Goal: Task Accomplishment & Management: Use online tool/utility

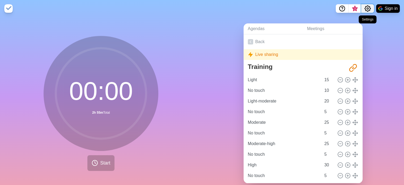
click at [370, 6] on icon "Settings" at bounding box center [367, 8] width 6 height 6
click at [104, 164] on span "Start" at bounding box center [105, 162] width 10 height 7
click at [103, 164] on span "Start" at bounding box center [105, 162] width 10 height 7
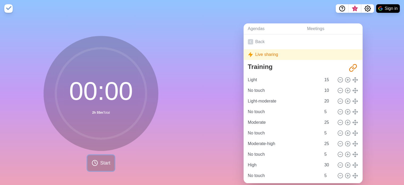
click at [103, 164] on span "Start" at bounding box center [105, 162] width 10 height 7
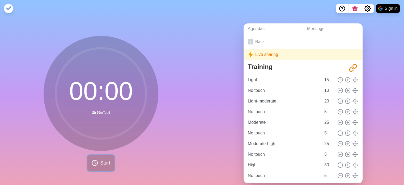
click at [103, 164] on span "Start" at bounding box center [105, 162] width 10 height 7
click at [101, 162] on span "Start" at bounding box center [105, 162] width 10 height 7
click at [387, 7] on button "Sign in" at bounding box center [388, 8] width 24 height 8
click at [100, 164] on span "Start" at bounding box center [105, 162] width 10 height 7
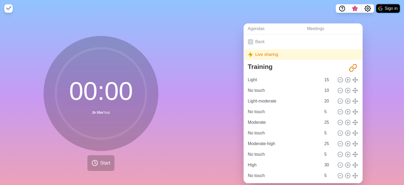
click at [387, 7] on button "Sign in" at bounding box center [388, 8] width 24 height 8
click at [97, 163] on button "Start" at bounding box center [100, 163] width 27 height 16
click at [6, 6] on img at bounding box center [8, 8] width 8 height 8
click at [106, 165] on span "Start" at bounding box center [105, 162] width 10 height 7
click at [353, 8] on span "3" at bounding box center [355, 9] width 4 height 4
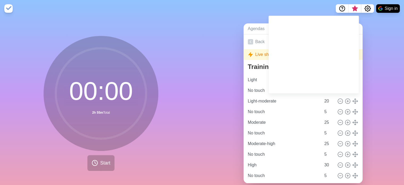
click at [381, 37] on div "Agendas Meetings Back Live sharing Training http://timeblocks.co/-OVMFFAZR_oUBY…" at bounding box center [303, 105] width 202 height 176
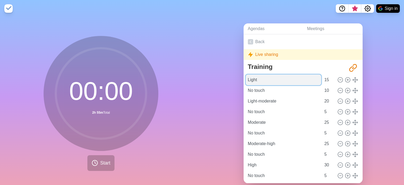
click at [291, 81] on input "Light" at bounding box center [283, 79] width 75 height 11
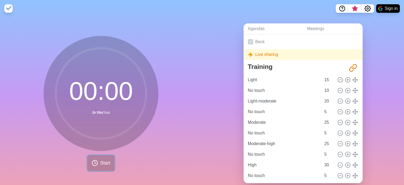
click at [96, 159] on button "Start" at bounding box center [100, 163] width 27 height 16
click at [95, 160] on icon at bounding box center [95, 162] width 6 height 6
click at [102, 162] on span "Start" at bounding box center [105, 162] width 10 height 7
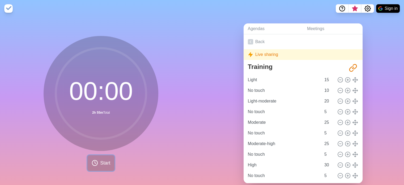
click at [102, 163] on span "Start" at bounding box center [105, 162] width 10 height 7
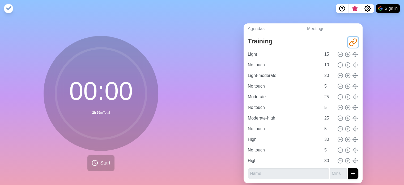
click at [349, 43] on icon "Share link" at bounding box center [353, 42] width 8 height 8
drag, startPoint x: 345, startPoint y: 43, endPoint x: 347, endPoint y: 39, distance: 4.8
click at [349, 39] on icon "Share link" at bounding box center [353, 42] width 8 height 8
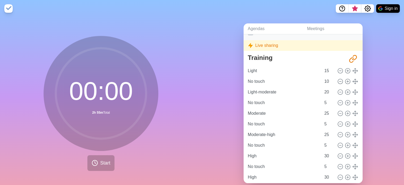
scroll to position [0, 0]
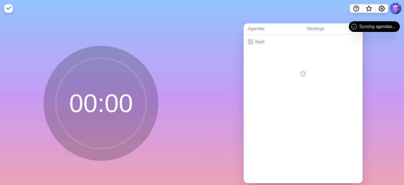
click at [396, 8] on button at bounding box center [395, 8] width 11 height 11
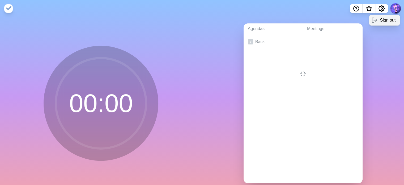
click at [387, 20] on p "Sign out" at bounding box center [388, 20] width 16 height 6
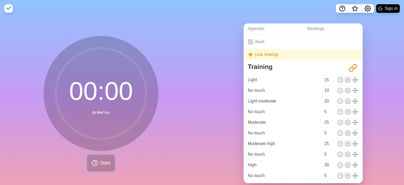
click at [100, 163] on span "Start" at bounding box center [105, 162] width 10 height 7
click at [96, 162] on button "Start" at bounding box center [100, 163] width 27 height 16
click at [96, 163] on circle at bounding box center [94, 162] width 5 height 5
click at [95, 163] on circle at bounding box center [94, 162] width 5 height 5
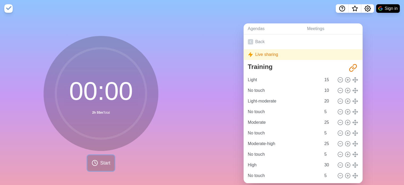
click at [95, 163] on circle at bounding box center [94, 162] width 5 height 5
click at [92, 165] on circle at bounding box center [94, 162] width 5 height 5
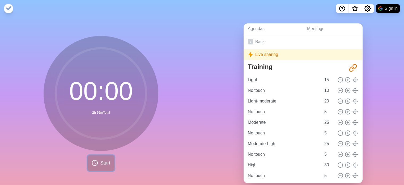
click at [92, 165] on circle at bounding box center [94, 162] width 5 height 5
click at [92, 165] on icon at bounding box center [95, 162] width 6 height 6
click at [90, 166] on button "Start" at bounding box center [100, 163] width 27 height 16
click at [251, 42] on icon at bounding box center [250, 41] width 5 height 5
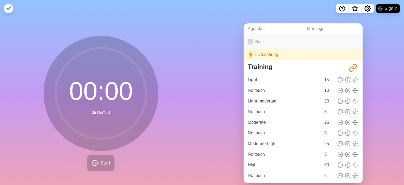
click at [251, 42] on icon at bounding box center [250, 41] width 5 height 5
click at [259, 26] on link "Agendas" at bounding box center [273, 28] width 59 height 11
click at [324, 25] on link "Meetings" at bounding box center [333, 28] width 60 height 11
click at [266, 30] on link "Agendas" at bounding box center [273, 28] width 59 height 11
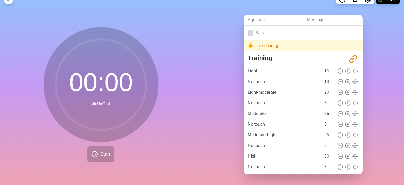
scroll to position [13, 0]
click at [100, 150] on span "Start" at bounding box center [105, 153] width 10 height 7
drag, startPoint x: 100, startPoint y: 150, endPoint x: 91, endPoint y: 151, distance: 9.4
click at [92, 151] on icon at bounding box center [95, 154] width 6 height 6
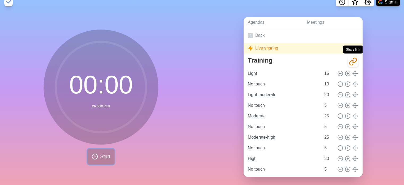
scroll to position [0, 0]
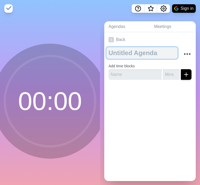
click at [129, 54] on textarea at bounding box center [141, 53] width 71 height 12
type textarea "Training"
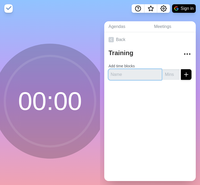
click at [127, 75] on input "text" at bounding box center [134, 74] width 53 height 11
